Goal: Information Seeking & Learning: Learn about a topic

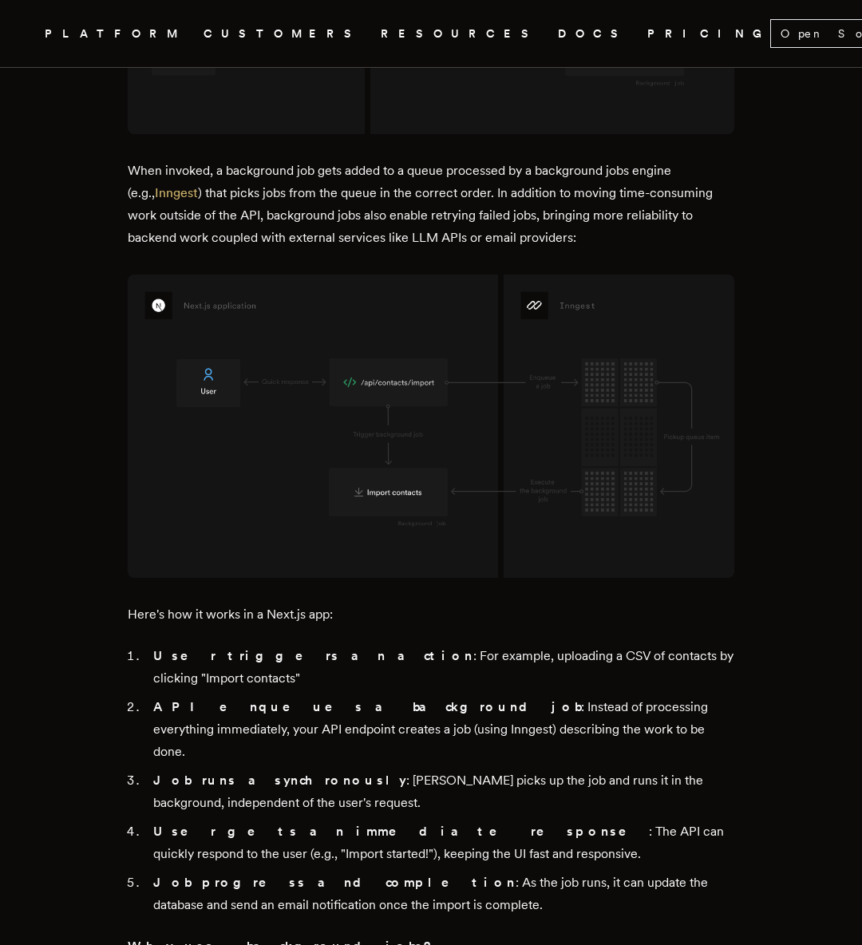
scroll to position [2222, 0]
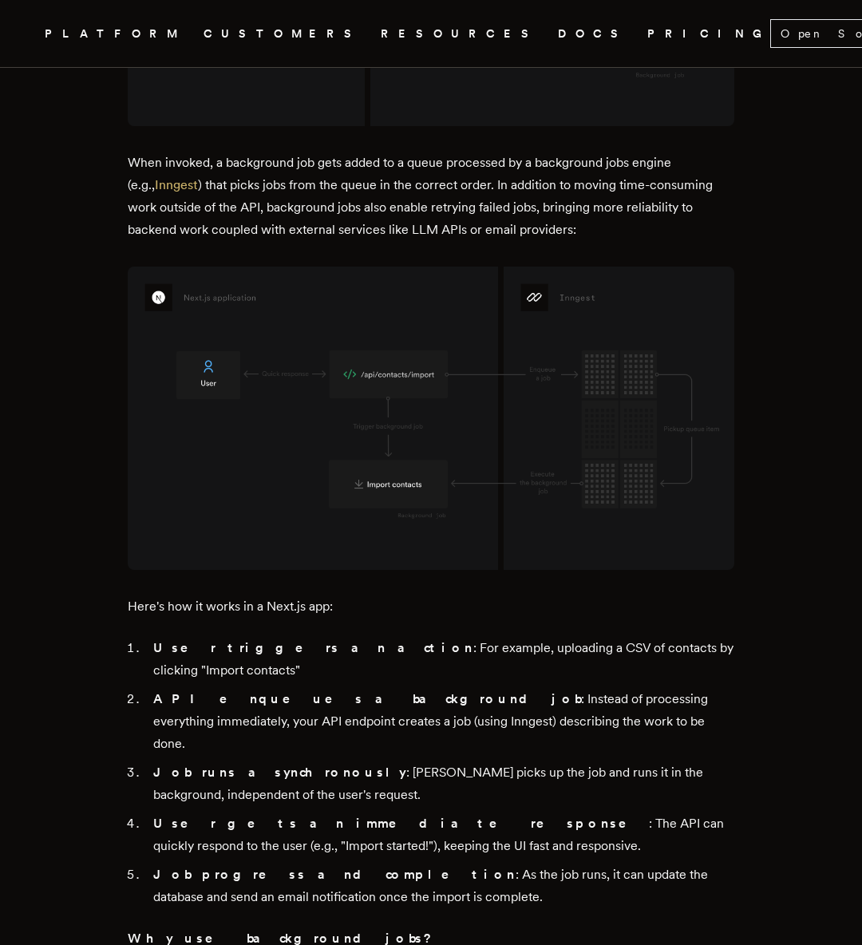
click at [325, 241] on p "When invoked, a background job gets added to a queue processed by a background …" at bounding box center [431, 196] width 607 height 89
click at [168, 192] on link "Inngest" at bounding box center [176, 184] width 43 height 15
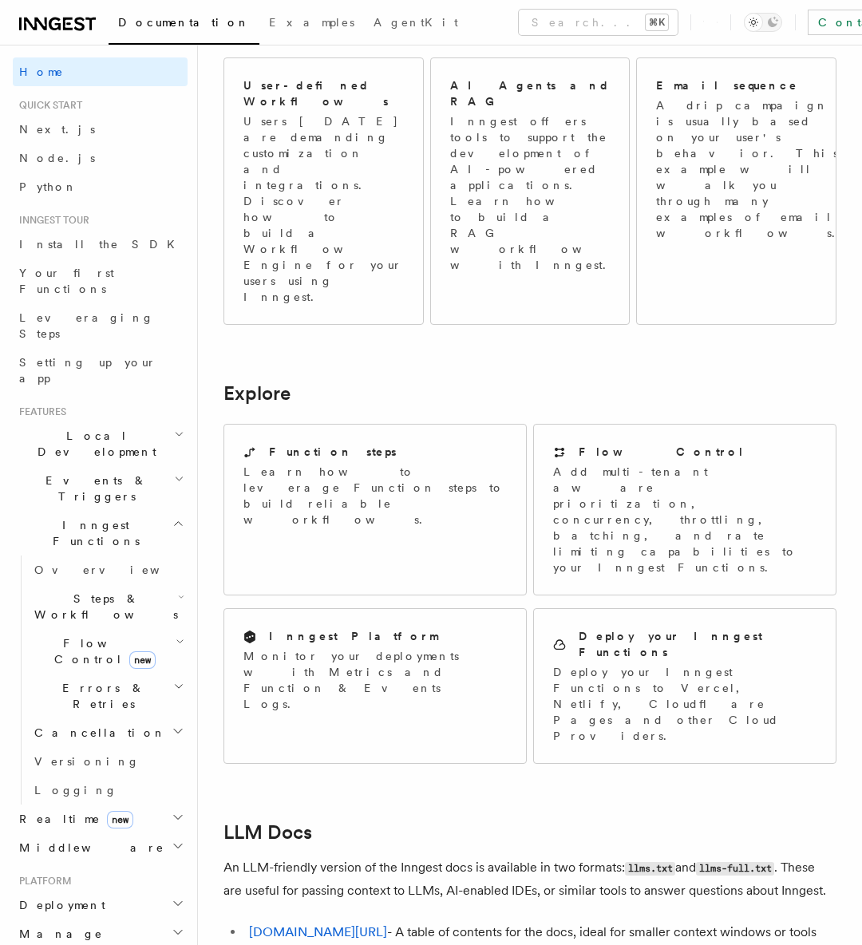
scroll to position [1130, 0]
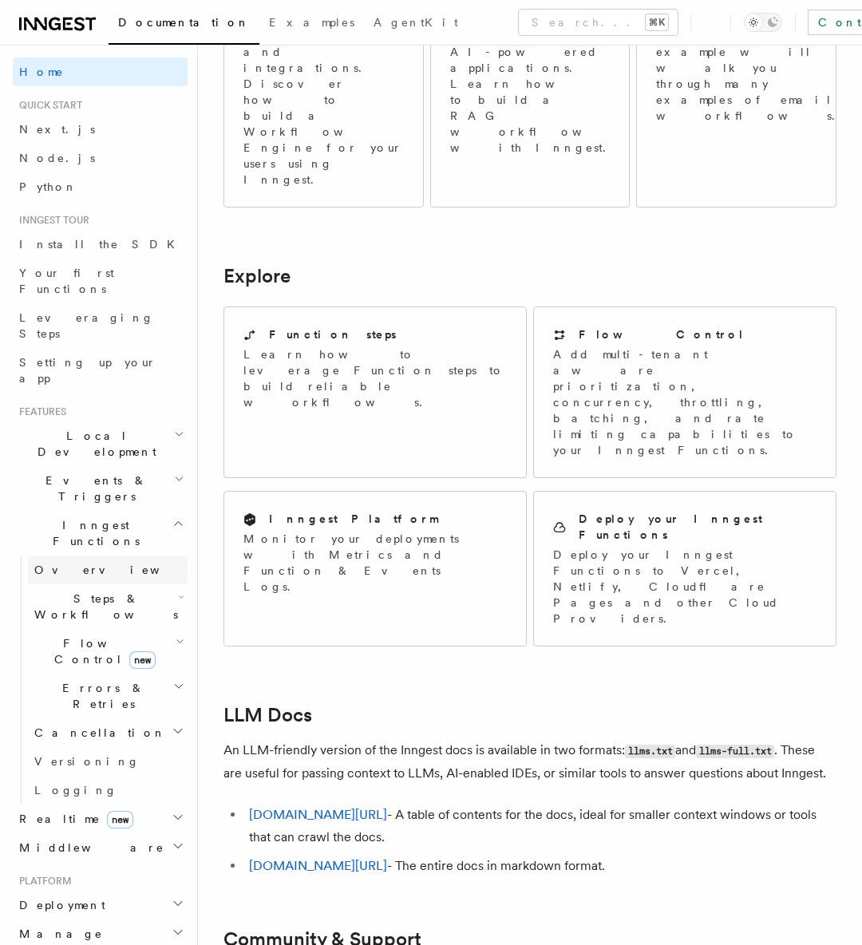
click at [80, 564] on span "Overview" at bounding box center [116, 570] width 164 height 13
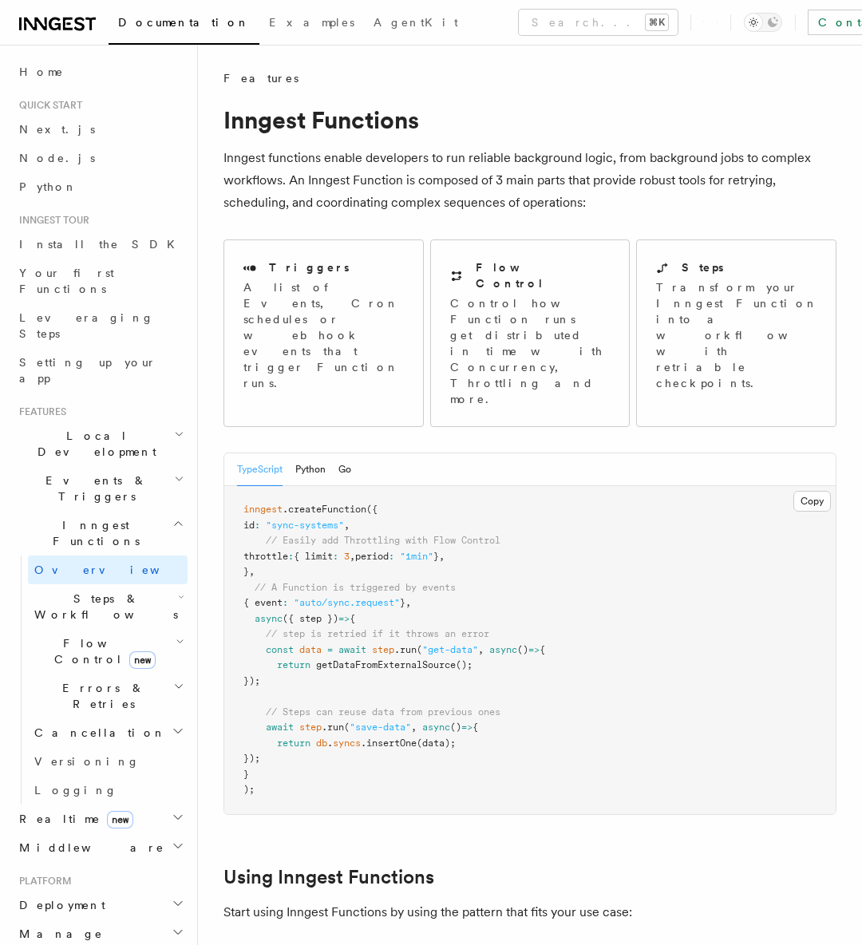
click at [88, 591] on span "Steps & Workflows" at bounding box center [103, 607] width 150 height 32
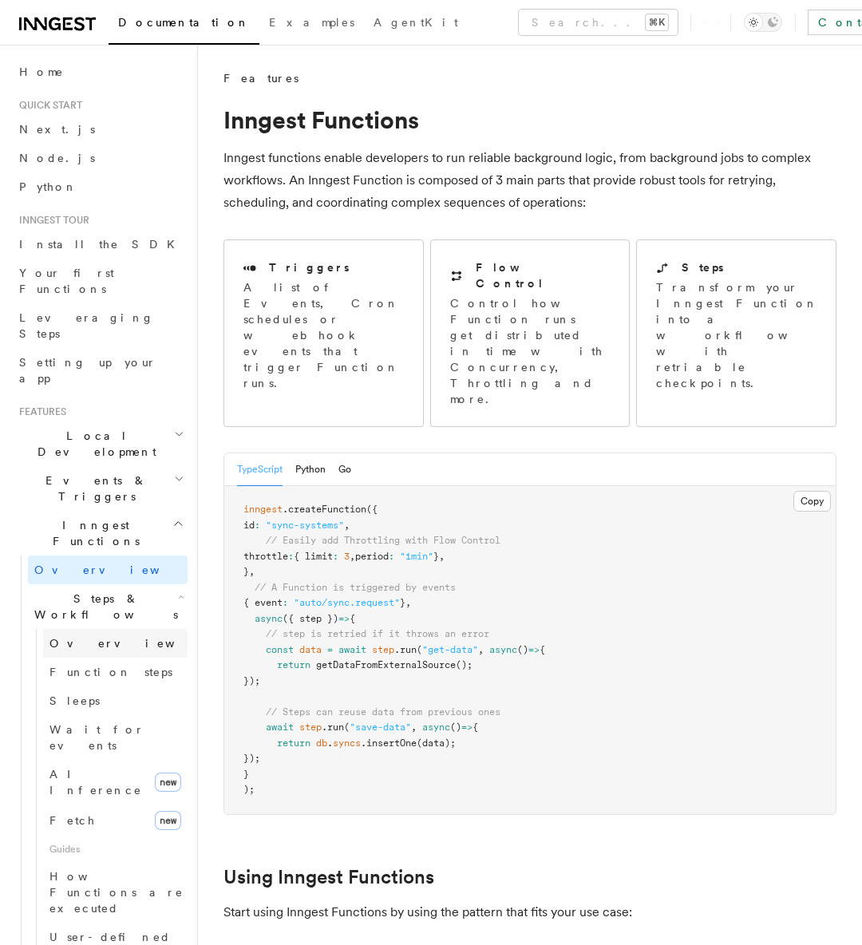
click at [89, 637] on span "Overview" at bounding box center [131, 643] width 164 height 13
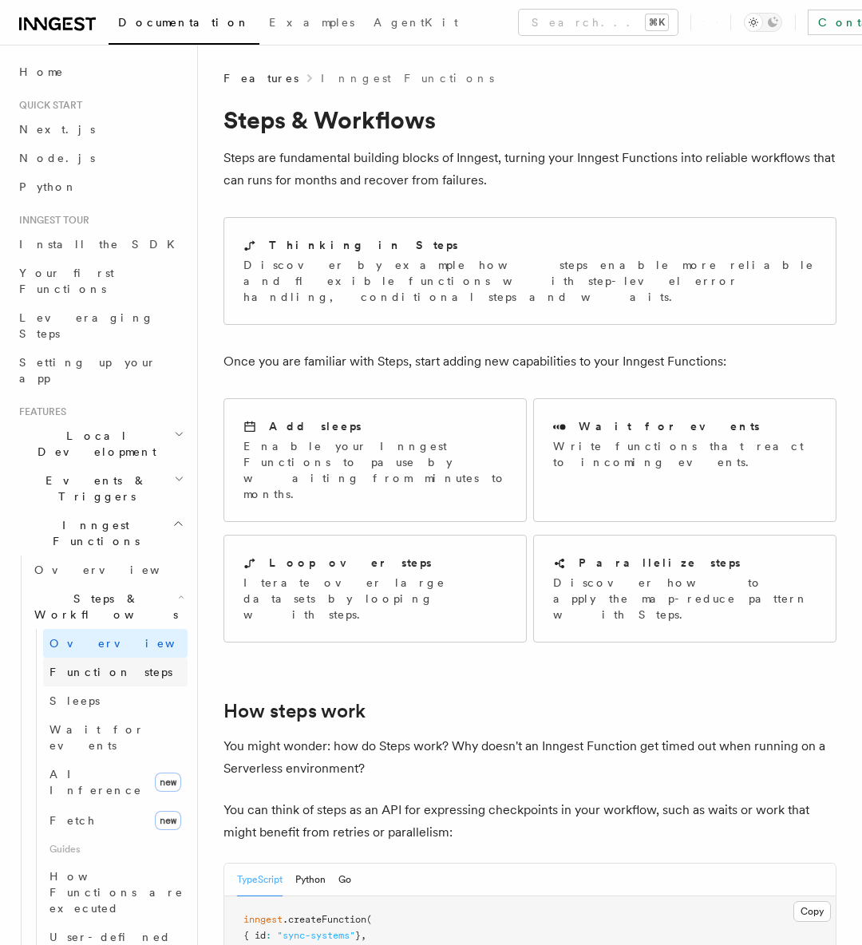
click at [92, 658] on link "Function steps" at bounding box center [115, 672] width 144 height 29
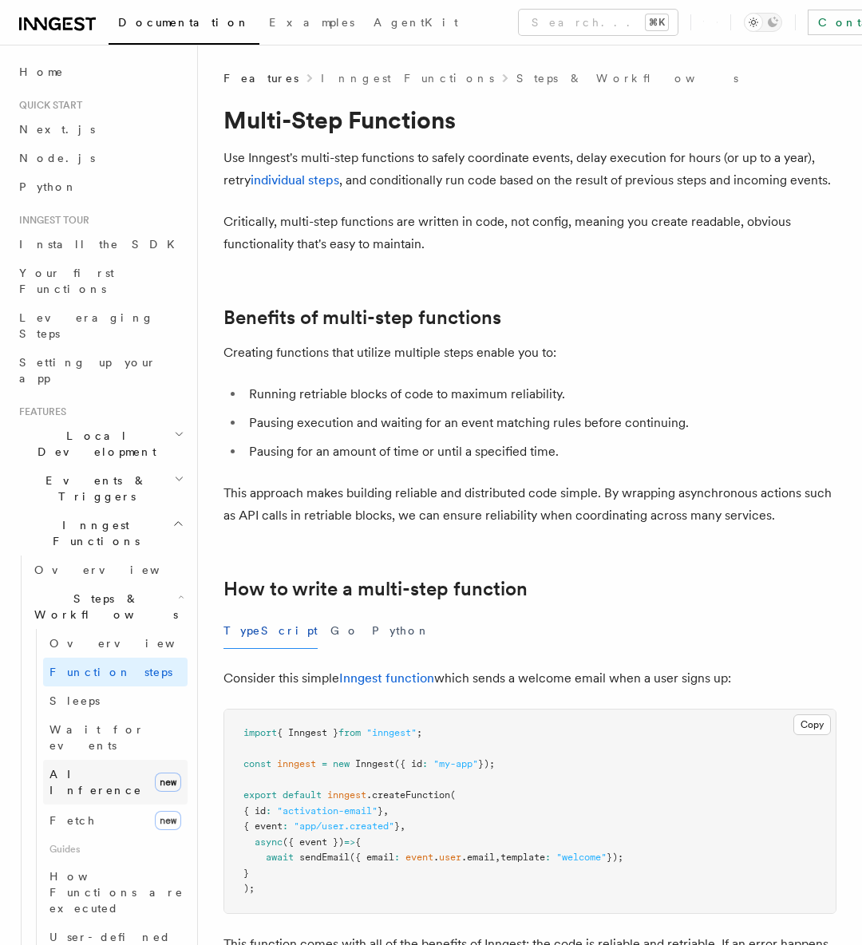
click at [125, 760] on link "AI Inference new" at bounding box center [115, 782] width 144 height 45
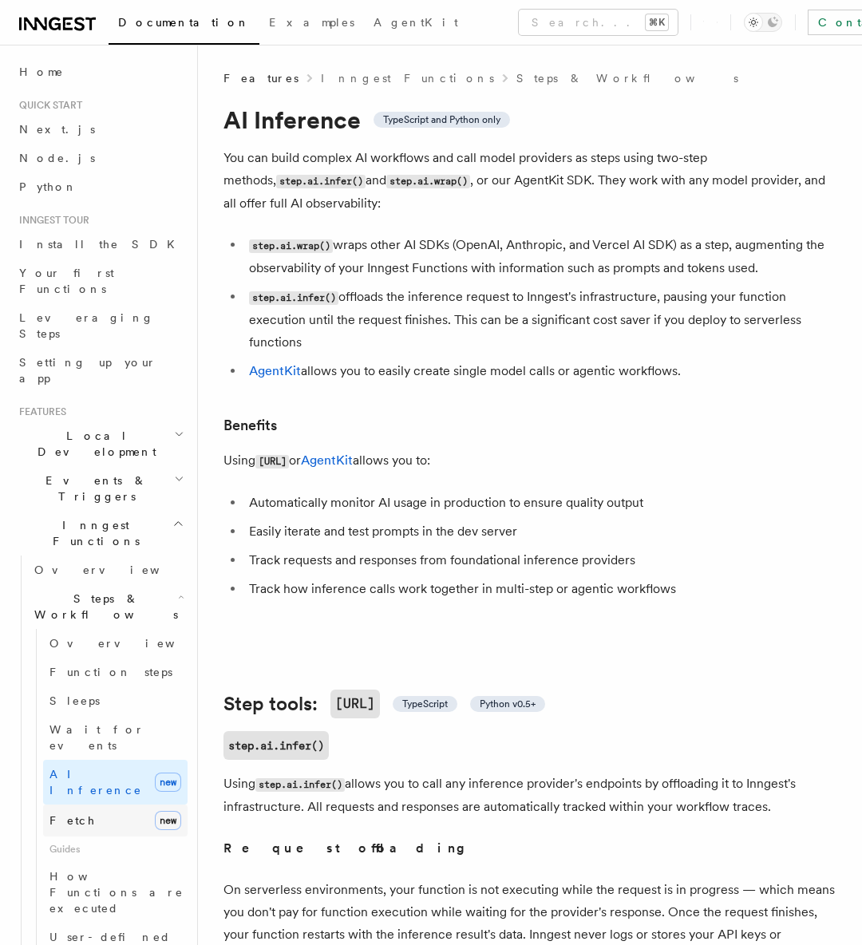
click at [125, 805] on link "Fetch new" at bounding box center [115, 821] width 144 height 32
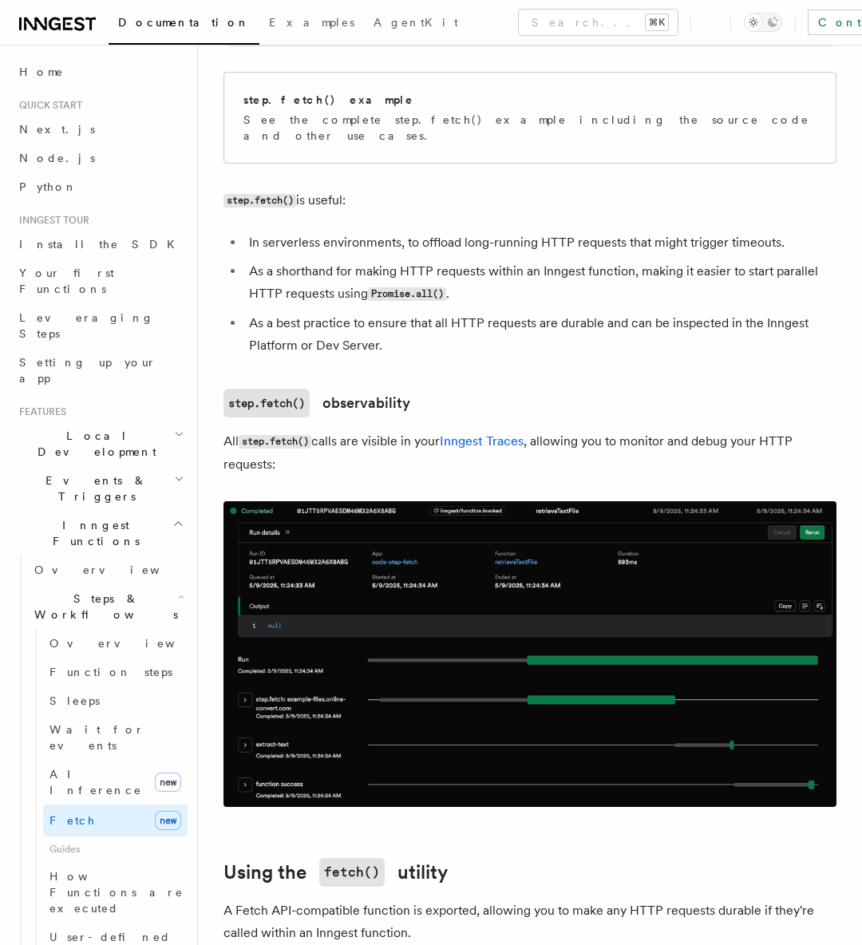
scroll to position [1086, 0]
